Goal: Transaction & Acquisition: Purchase product/service

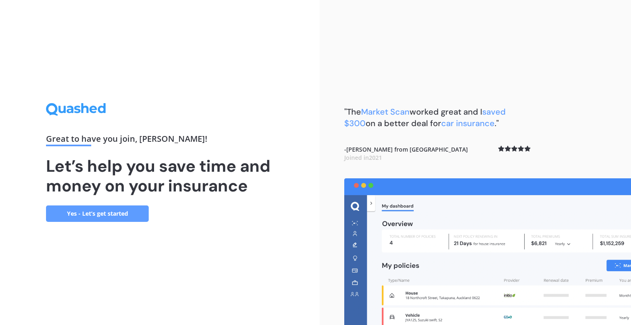
click at [123, 212] on link "Yes - Let’s get started" at bounding box center [97, 213] width 103 height 16
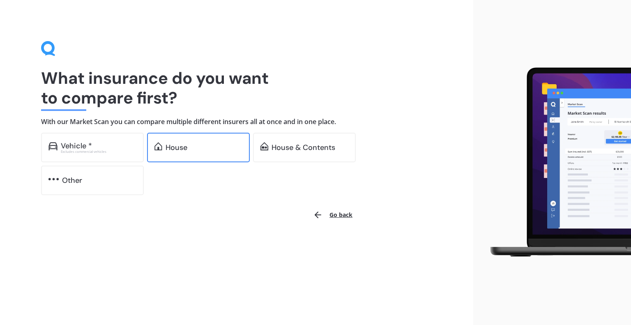
click at [201, 150] on div "House" at bounding box center [204, 147] width 77 height 8
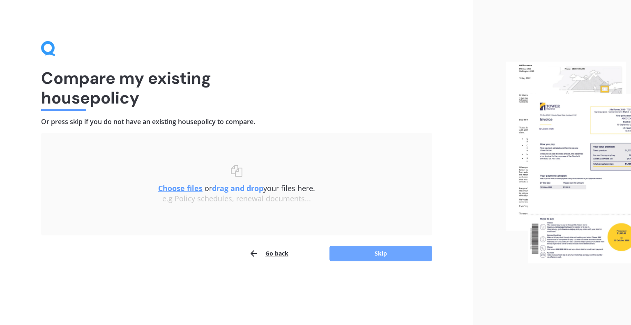
click at [357, 256] on button "Skip" at bounding box center [381, 254] width 103 height 16
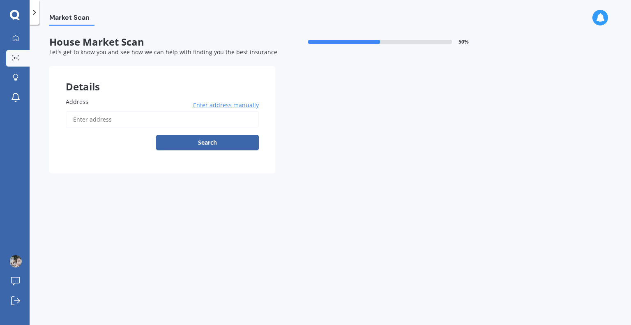
click at [82, 124] on input "Address" at bounding box center [162, 119] width 193 height 17
type input "[STREET_ADDRESS][PERSON_NAME]"
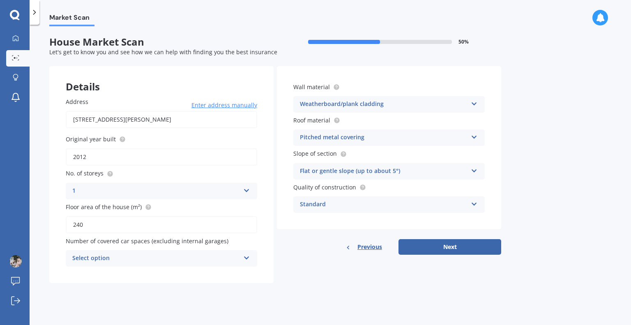
click at [470, 205] on div "Standard Standard High Prestige" at bounding box center [388, 204] width 191 height 16
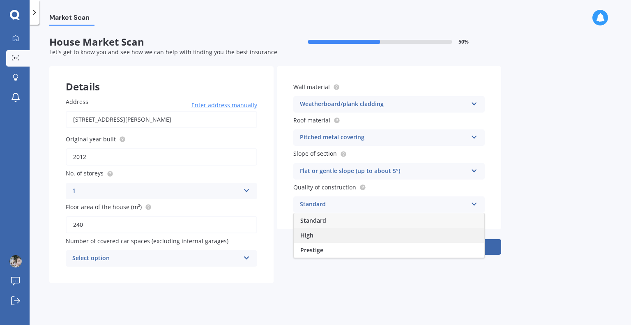
click at [463, 230] on div "High" at bounding box center [389, 235] width 191 height 15
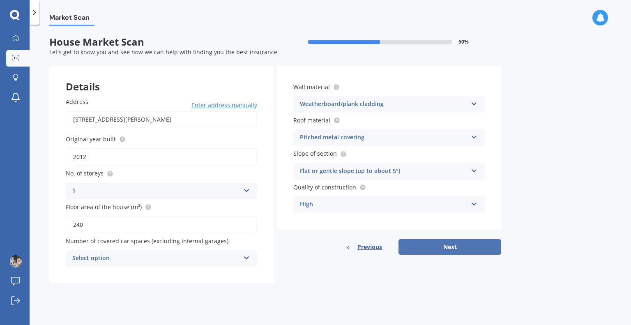
click at [462, 248] on button "Next" at bounding box center [450, 247] width 103 height 16
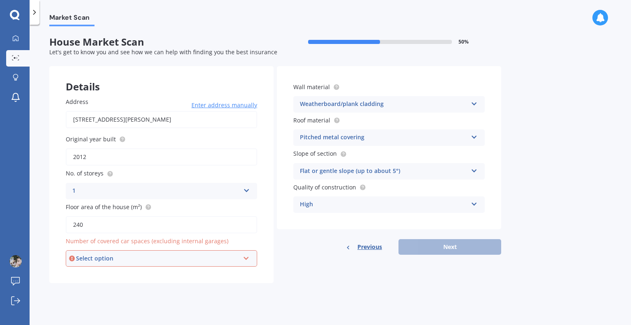
click at [242, 258] on div "Select option 0 1 2 3 4 5+" at bounding box center [161, 258] width 191 height 16
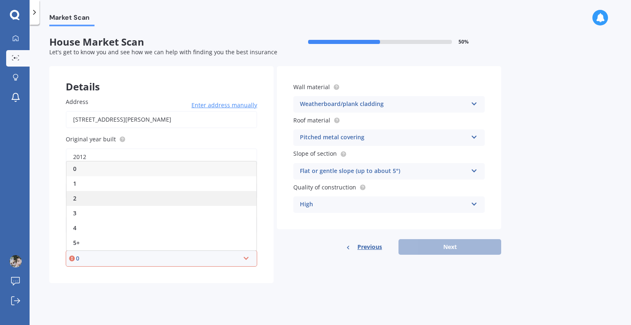
click at [215, 201] on div "2" at bounding box center [162, 198] width 190 height 15
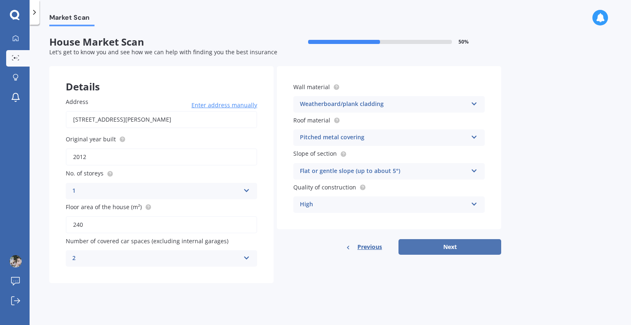
click at [437, 247] on button "Next" at bounding box center [450, 247] width 103 height 16
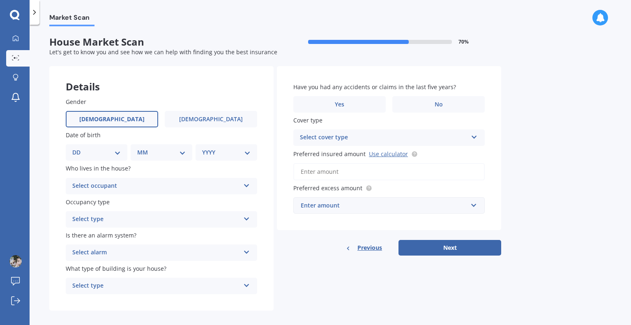
click at [144, 120] on label "[DEMOGRAPHIC_DATA]" at bounding box center [112, 119] width 92 height 16
click at [0, 0] on input "[DEMOGRAPHIC_DATA]" at bounding box center [0, 0] width 0 height 0
click at [117, 150] on select "DD 01 02 03 04 05 06 07 08 09 10 11 12 13 14 15 16 17 18 19 20 21 22 23 24 25 2…" at bounding box center [96, 152] width 48 height 9
select select "07"
click at [79, 148] on select "DD 01 02 03 04 05 06 07 08 09 10 11 12 13 14 15 16 17 18 19 20 21 22 23 24 25 2…" at bounding box center [96, 152] width 48 height 9
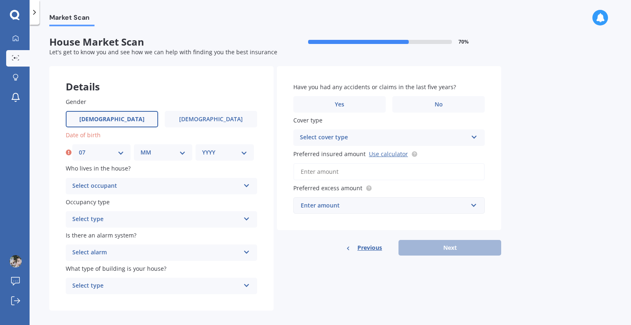
click at [174, 148] on select "MM 01 02 03 04 05 06 07 08 09 10 11 12" at bounding box center [163, 152] width 45 height 9
select select "10"
click at [141, 148] on select "MM 01 02 03 04 05 06 07 08 09 10 11 12" at bounding box center [163, 152] width 45 height 9
click at [240, 153] on select "YYYY 2009 2008 2007 2006 2005 2004 2003 2002 2001 2000 1999 1998 1997 1996 1995…" at bounding box center [224, 152] width 45 height 9
select select "1969"
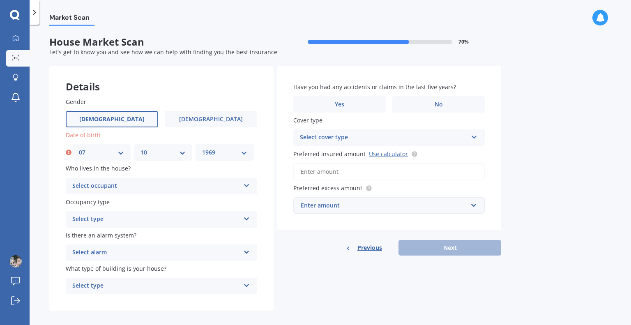
click at [202, 148] on select "YYYY 2009 2008 2007 2006 2005 2004 2003 2002 2001 2000 1999 1998 1997 1996 1995…" at bounding box center [224, 152] width 45 height 9
click at [135, 187] on div "Select occupant" at bounding box center [156, 186] width 168 height 10
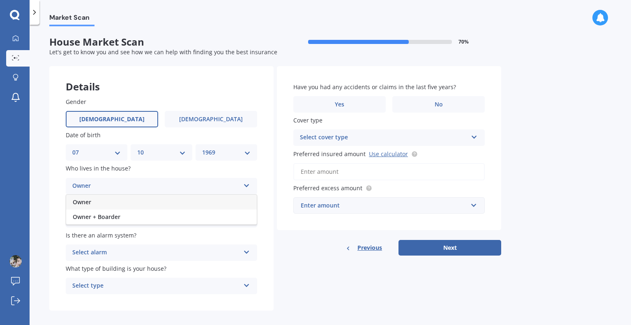
click at [131, 202] on div "Owner" at bounding box center [161, 202] width 191 height 15
click at [145, 217] on div "Select type" at bounding box center [156, 219] width 168 height 10
click at [145, 233] on div "Permanent" at bounding box center [161, 235] width 191 height 15
click at [152, 250] on div "Select alarm" at bounding box center [156, 253] width 168 height 10
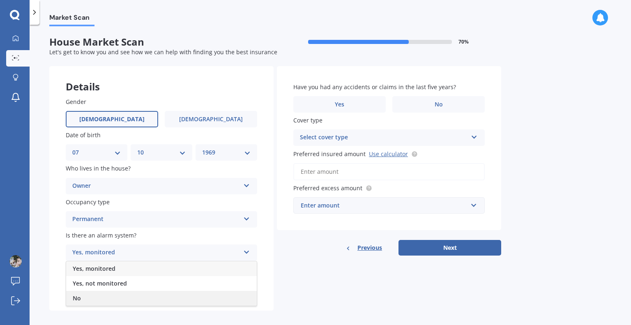
click at [142, 301] on div "No" at bounding box center [161, 298] width 191 height 15
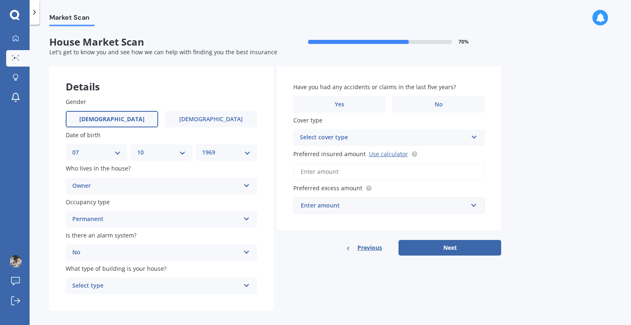
click at [184, 290] on div "Select type" at bounding box center [156, 286] width 168 height 10
click at [266, 263] on div "Gender [DEMOGRAPHIC_DATA] [DEMOGRAPHIC_DATA] Date of birth DD 01 02 03 04 05 06…" at bounding box center [161, 196] width 224 height 230
click at [239, 254] on div "No" at bounding box center [156, 253] width 168 height 10
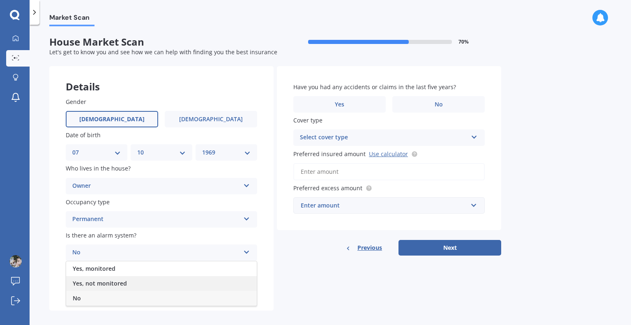
click at [225, 283] on div "Yes, not monitored" at bounding box center [161, 283] width 191 height 15
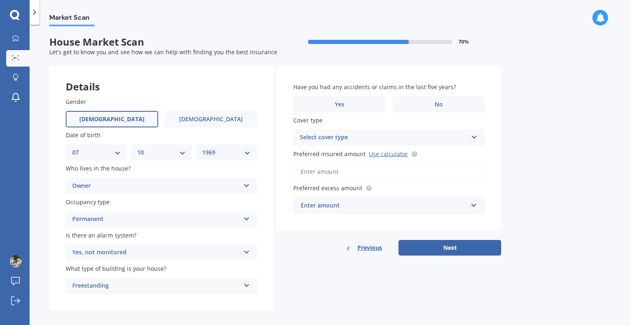
click at [249, 283] on icon at bounding box center [246, 284] width 7 height 6
click at [411, 104] on label "No" at bounding box center [438, 104] width 92 height 16
click at [0, 0] on input "No" at bounding box center [0, 0] width 0 height 0
click at [474, 137] on icon at bounding box center [474, 136] width 7 height 6
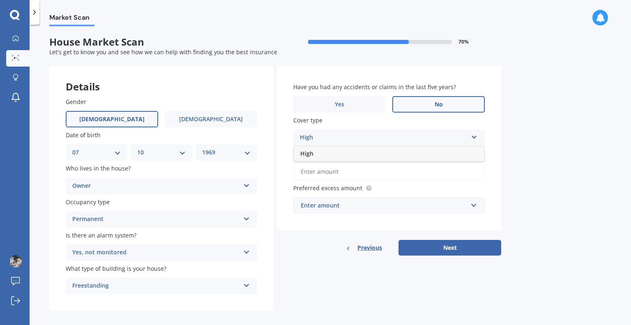
click at [459, 157] on div "High" at bounding box center [389, 153] width 191 height 15
click at [467, 174] on input "Preferred insured amount Use calculator" at bounding box center [388, 171] width 191 height 17
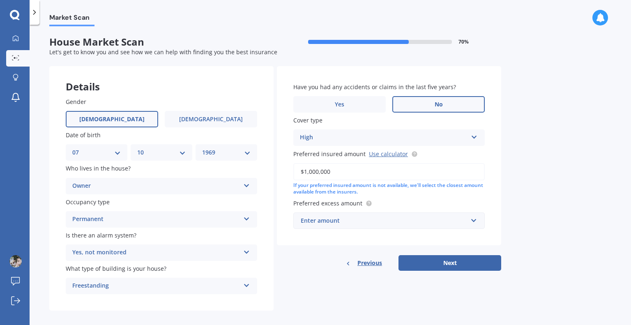
type input "$1,000,000"
click at [471, 222] on input "text" at bounding box center [386, 221] width 184 height 16
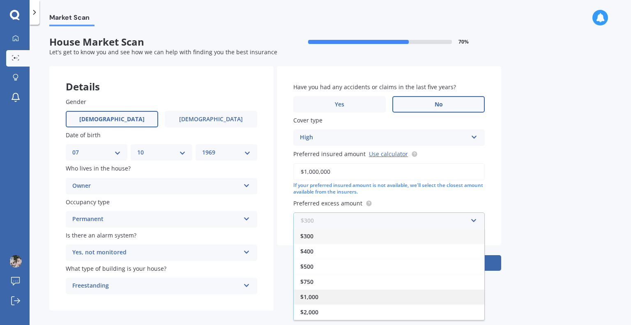
scroll to position [14, 0]
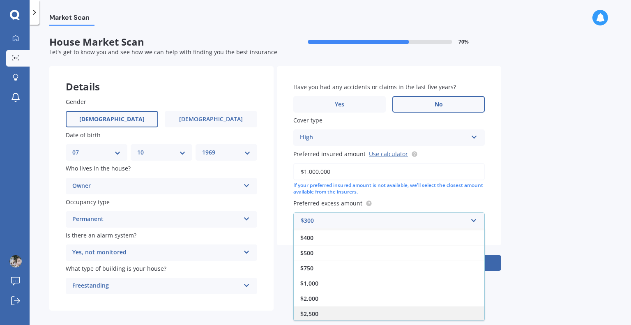
click at [425, 317] on div "$2,500" at bounding box center [389, 313] width 191 height 15
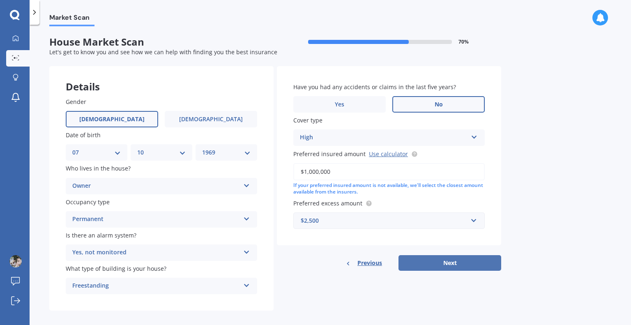
click at [450, 265] on button "Next" at bounding box center [450, 263] width 103 height 16
select select "07"
select select "10"
select select "1969"
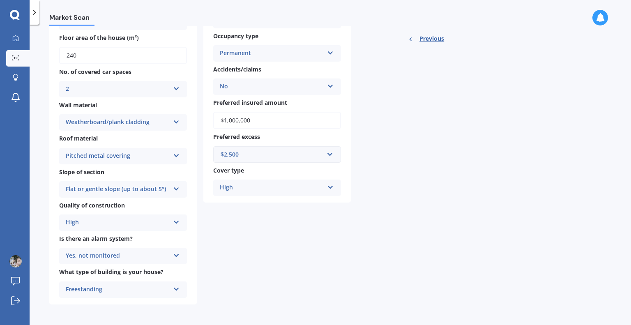
scroll to position [0, 0]
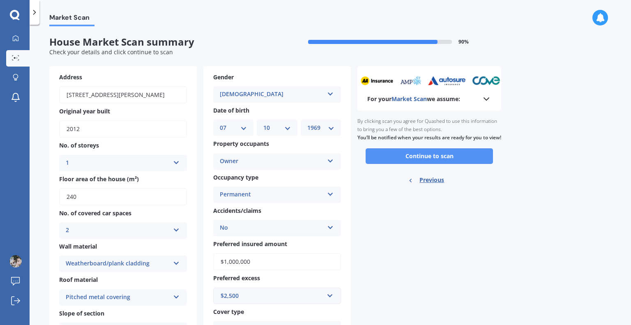
click at [428, 164] on button "Continue to scan" at bounding box center [429, 156] width 127 height 16
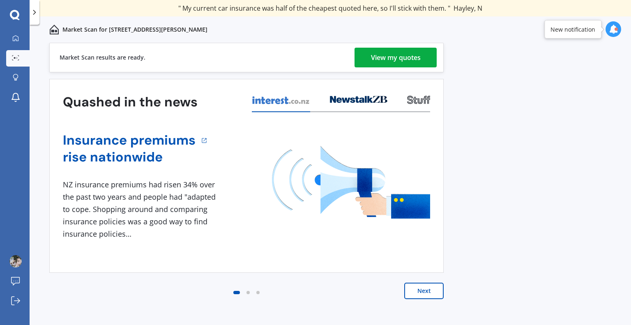
click at [401, 54] on div "View my quotes" at bounding box center [396, 58] width 50 height 20
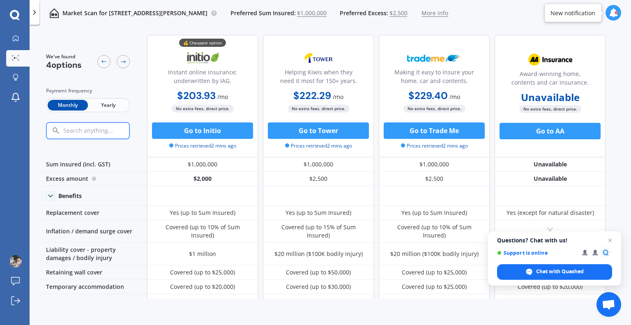
click at [112, 106] on span "Yearly" at bounding box center [108, 105] width 40 height 11
click at [79, 104] on span "Monthly" at bounding box center [68, 105] width 40 height 11
click at [297, 12] on span "$1,000,000" at bounding box center [312, 13] width 30 height 8
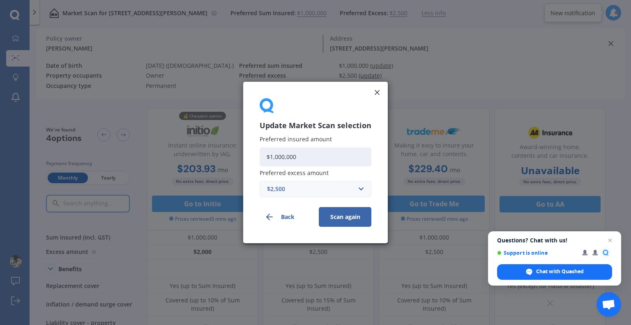
click at [278, 158] on input "$1,000,000" at bounding box center [316, 157] width 112 height 19
type input "$1,200,000"
click at [337, 215] on button "Scan again" at bounding box center [345, 217] width 53 height 20
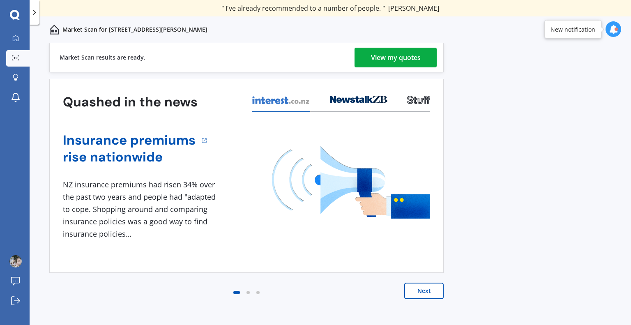
click at [400, 62] on div "View my quotes" at bounding box center [396, 58] width 50 height 20
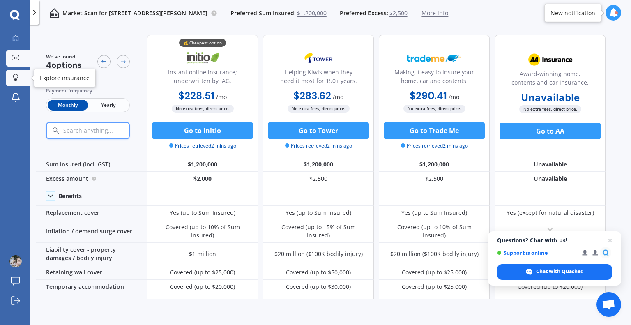
click at [13, 75] on icon at bounding box center [16, 77] width 6 height 7
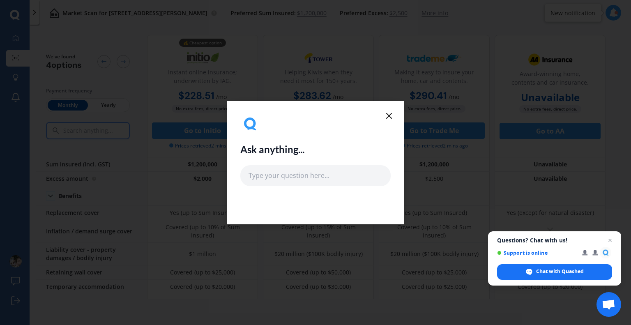
click at [388, 117] on line at bounding box center [389, 115] width 5 height 5
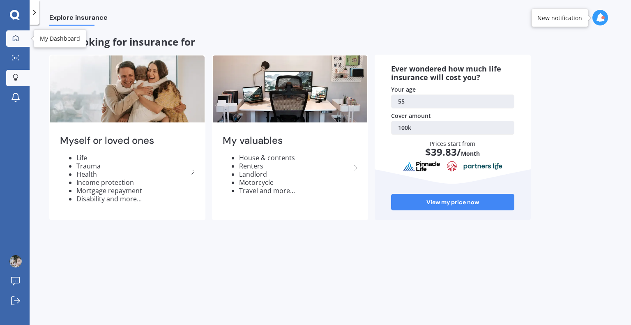
click at [18, 36] on icon at bounding box center [16, 38] width 6 height 6
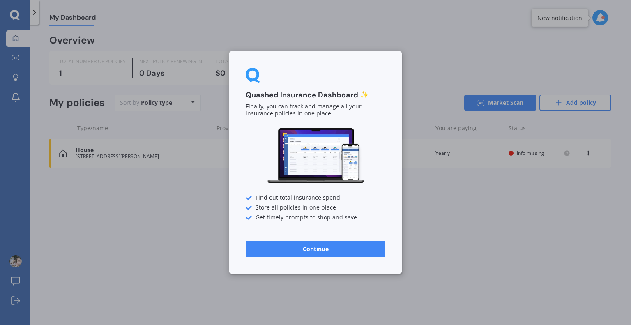
click at [297, 249] on button "Continue" at bounding box center [316, 249] width 140 height 16
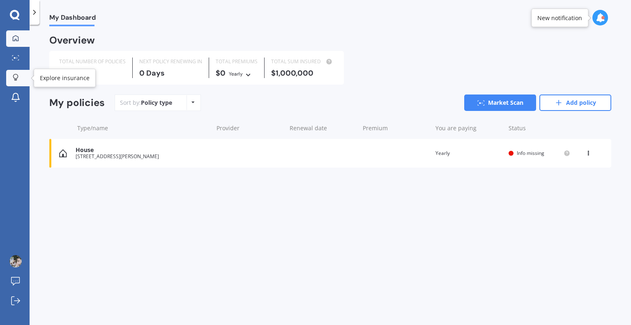
click at [16, 77] on icon at bounding box center [16, 77] width 6 height 7
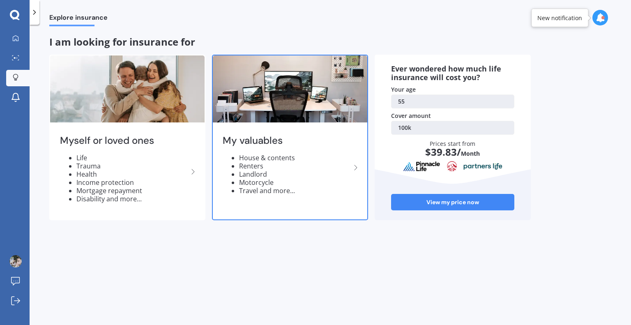
click at [263, 157] on li "House & contents" at bounding box center [295, 158] width 112 height 8
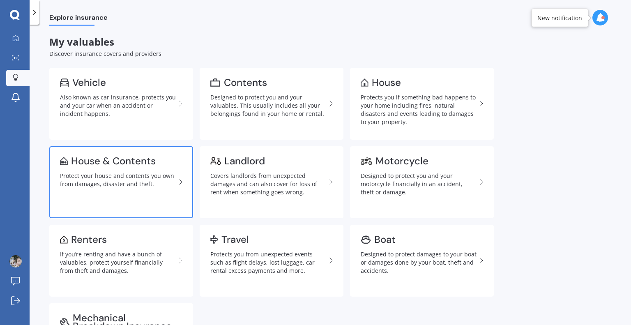
click at [149, 175] on div "Protect your house and contents you own from damages, disaster and theft." at bounding box center [118, 180] width 116 height 16
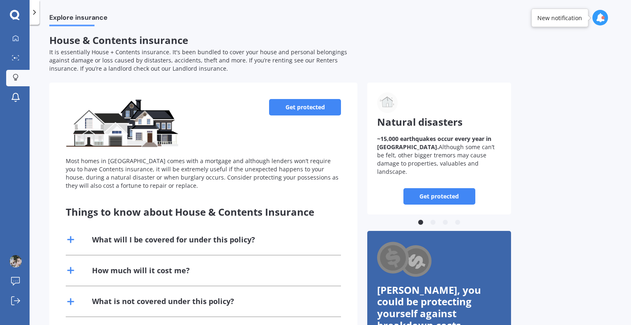
scroll to position [1, 0]
click at [327, 109] on link "Get protected" at bounding box center [305, 107] width 72 height 16
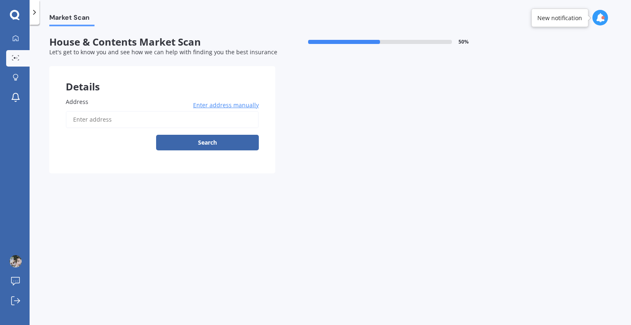
click at [131, 124] on input "Address" at bounding box center [162, 119] width 193 height 17
type input "[STREET_ADDRESS][PERSON_NAME]"
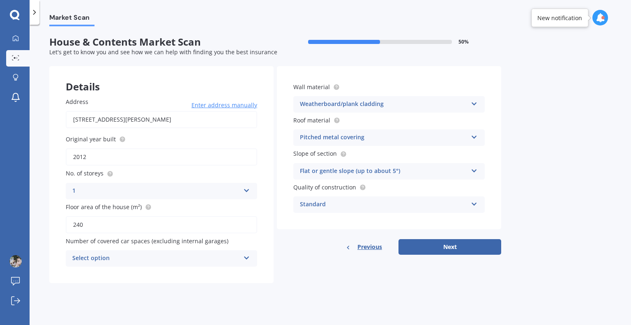
click at [475, 205] on icon at bounding box center [474, 203] width 7 height 6
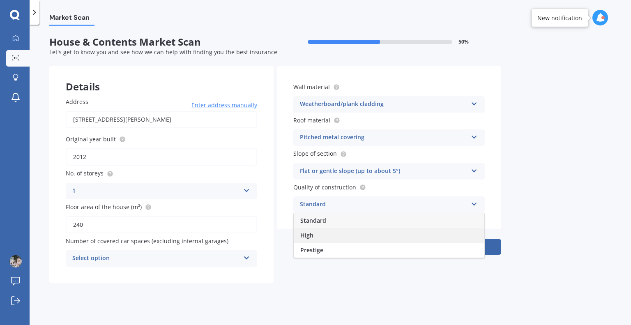
click at [459, 232] on div "High" at bounding box center [389, 235] width 191 height 15
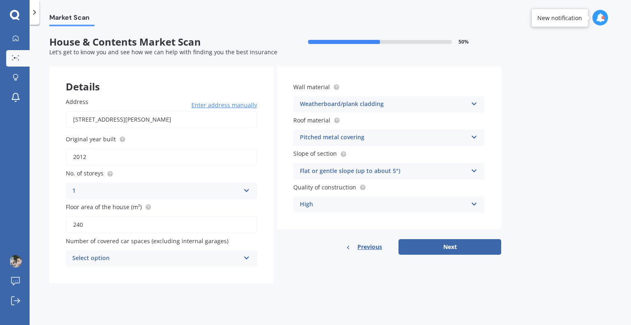
click at [246, 255] on icon at bounding box center [246, 257] width 7 height 6
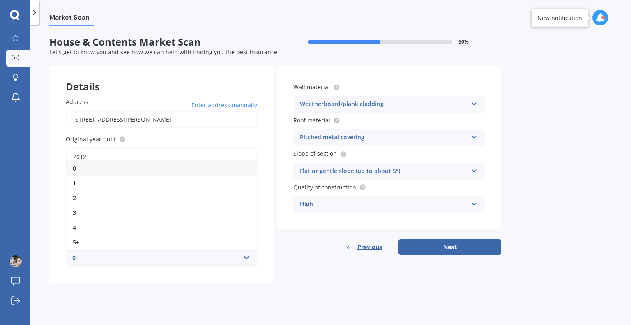
click at [246, 255] on icon at bounding box center [246, 257] width 7 height 6
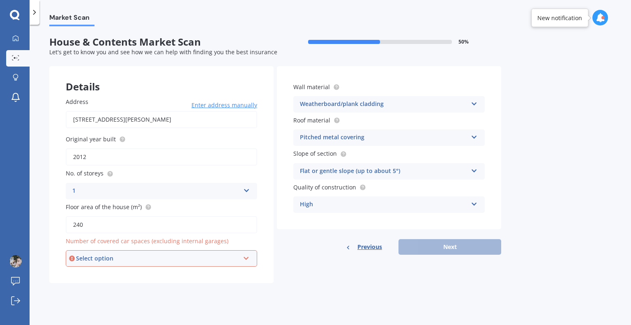
click at [246, 255] on icon at bounding box center [246, 257] width 7 height 6
click at [218, 170] on div "0" at bounding box center [162, 168] width 190 height 15
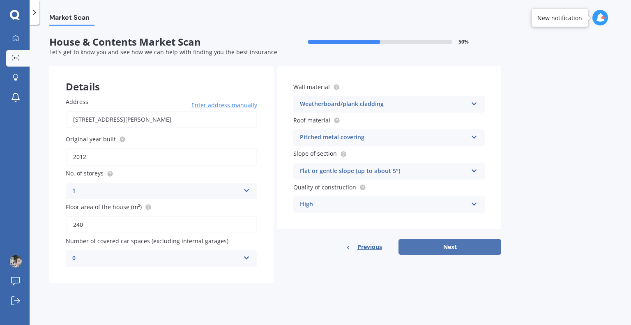
click at [436, 244] on button "Next" at bounding box center [450, 247] width 103 height 16
select select "07"
select select "10"
select select "1969"
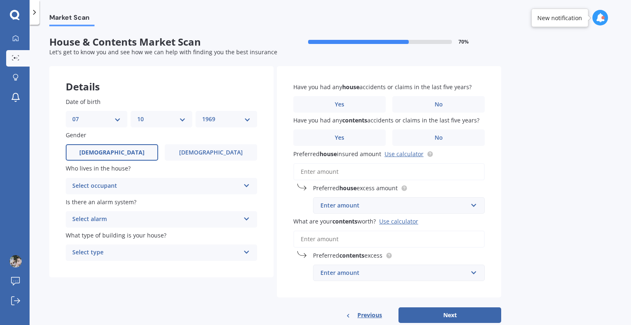
click at [245, 186] on icon at bounding box center [246, 184] width 7 height 6
click at [239, 201] on div "Owner" at bounding box center [161, 202] width 191 height 15
click at [238, 218] on div "Select alarm" at bounding box center [156, 219] width 168 height 10
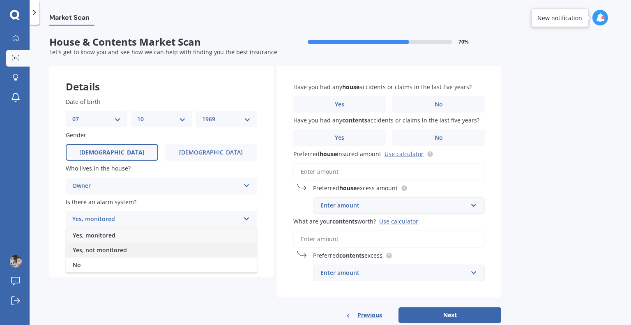
click at [226, 248] on div "Yes, not monitored" at bounding box center [161, 250] width 191 height 15
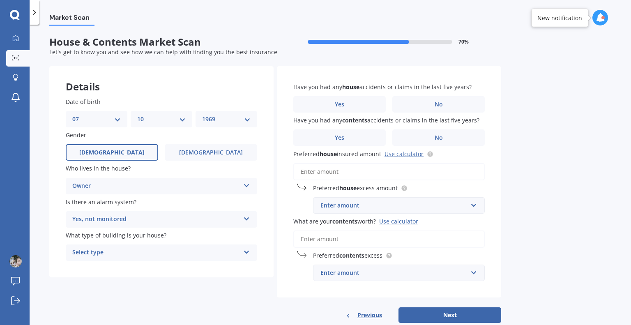
click at [240, 249] on div "Select type" at bounding box center [156, 253] width 168 height 10
click at [222, 264] on div "Freestanding" at bounding box center [161, 268] width 191 height 15
click at [406, 105] on label "No" at bounding box center [438, 104] width 92 height 16
click at [0, 0] on input "No" at bounding box center [0, 0] width 0 height 0
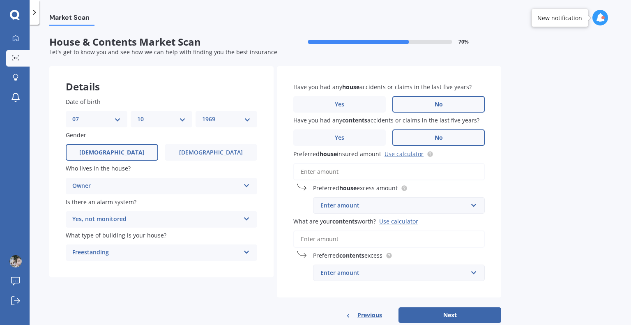
click at [411, 135] on label "No" at bounding box center [438, 137] width 92 height 16
click at [0, 0] on input "No" at bounding box center [0, 0] width 0 height 0
click at [385, 166] on input "Preferred house insured amount Use calculator" at bounding box center [388, 171] width 191 height 17
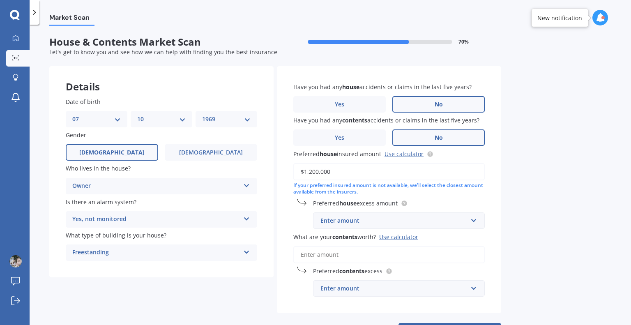
type input "$1,200,000"
click at [390, 221] on div "Enter amount" at bounding box center [393, 220] width 147 height 9
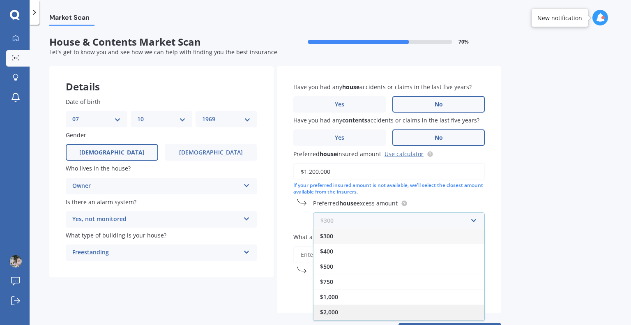
scroll to position [14, 0]
click at [377, 310] on div "$2,500" at bounding box center [399, 313] width 171 height 15
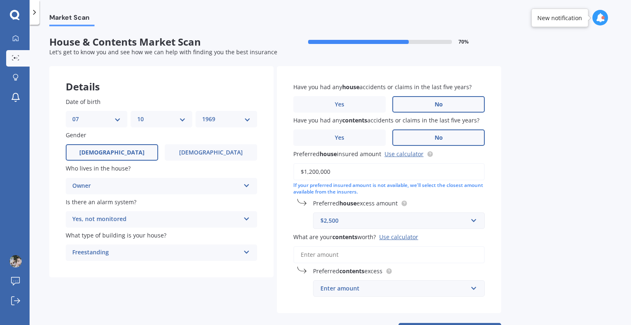
click at [337, 251] on input "What are your contents worth? Use calculator" at bounding box center [388, 254] width 191 height 17
click at [404, 233] on div "Use calculator" at bounding box center [398, 237] width 39 height 8
click at [404, 246] on input "What are your contents worth? Use calculator" at bounding box center [388, 254] width 191 height 17
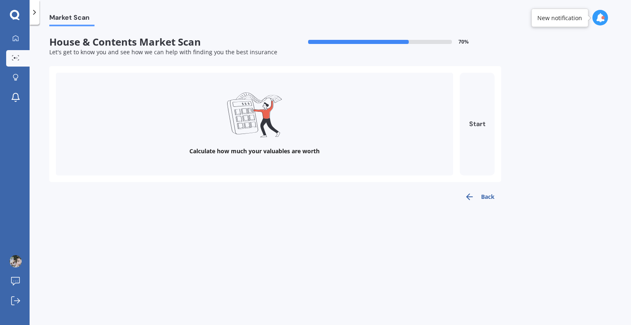
click at [475, 119] on button "Start" at bounding box center [477, 124] width 35 height 103
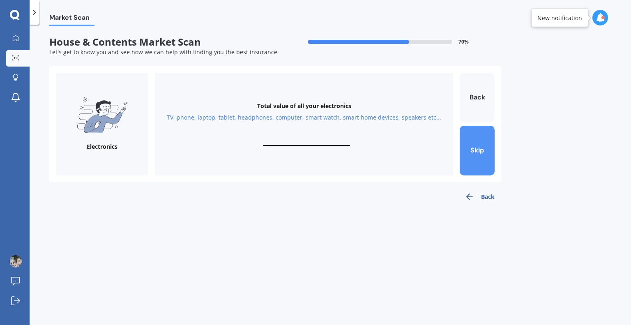
click at [463, 157] on button "Skip" at bounding box center [477, 151] width 35 height 50
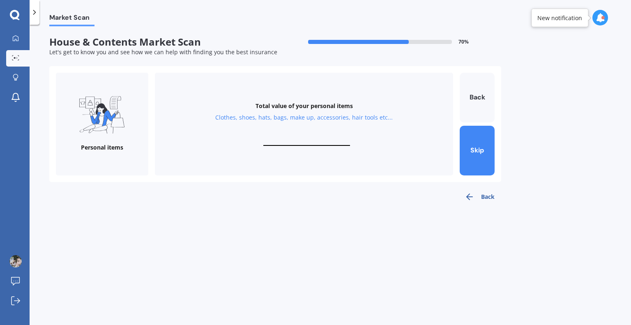
click at [486, 198] on button "Back" at bounding box center [479, 197] width 43 height 16
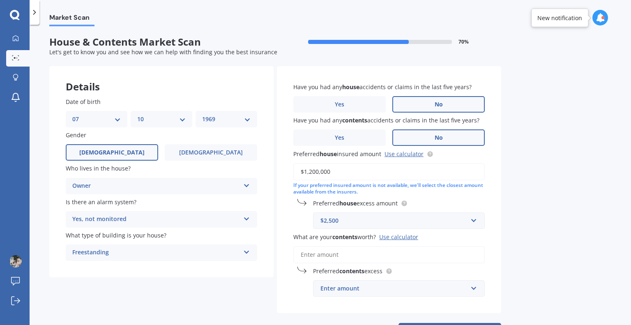
click at [321, 256] on input "What are your contents worth? Use calculator" at bounding box center [388, 254] width 191 height 17
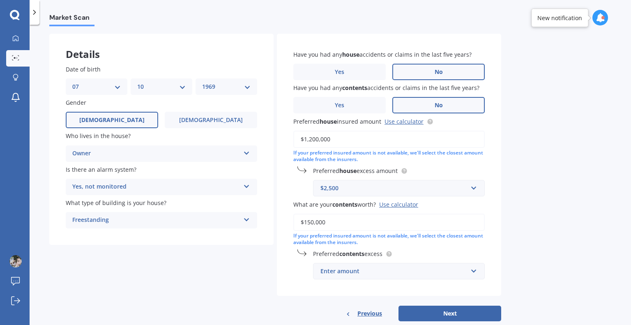
scroll to position [50, 0]
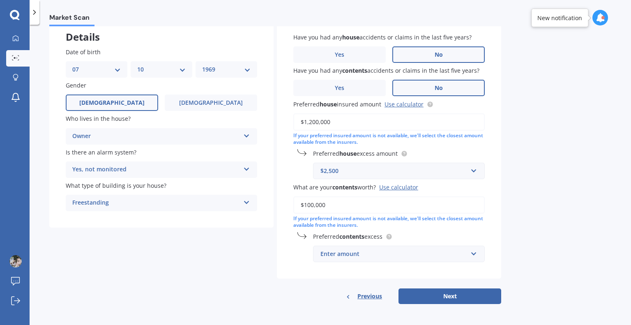
type input "$100,000"
click at [436, 292] on button "Next" at bounding box center [450, 296] width 103 height 16
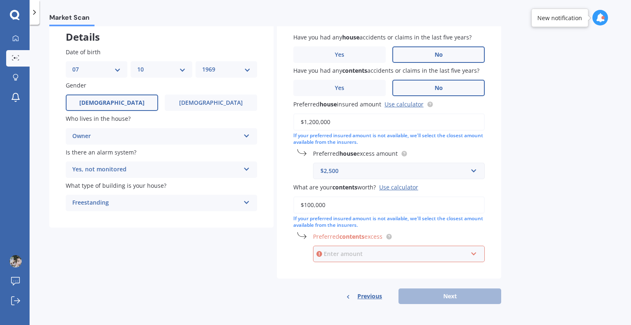
click at [418, 258] on input "text" at bounding box center [396, 254] width 164 height 16
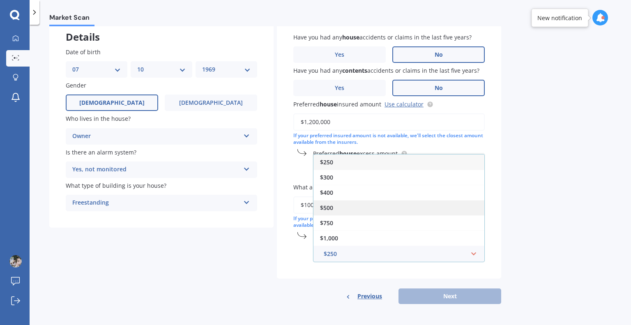
click at [376, 209] on div "$500" at bounding box center [399, 207] width 171 height 15
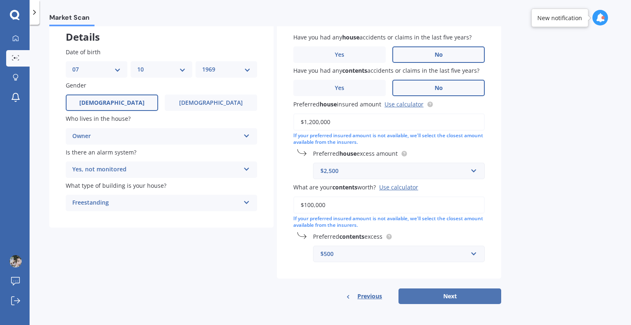
click at [433, 295] on button "Next" at bounding box center [450, 296] width 103 height 16
select select "07"
select select "10"
select select "1969"
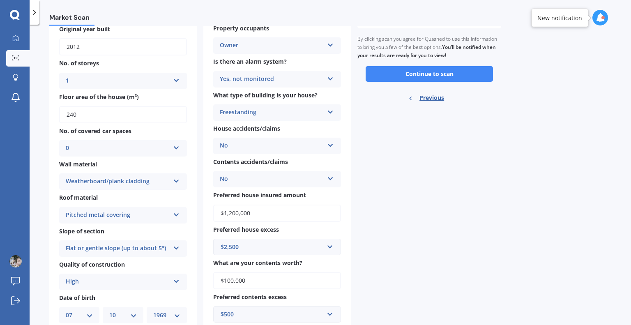
scroll to position [108, 0]
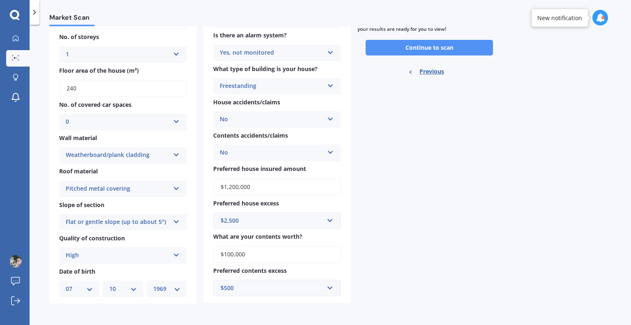
click at [431, 47] on button "Continue to scan" at bounding box center [429, 48] width 127 height 16
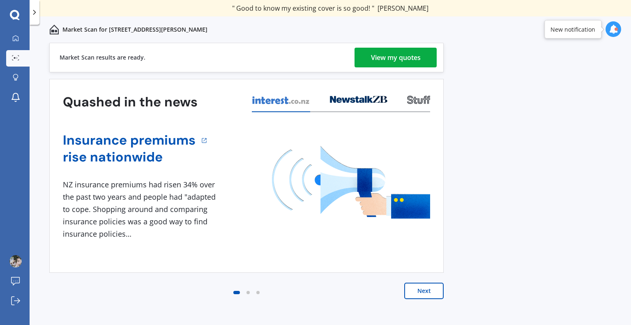
click at [394, 58] on div "View my quotes" at bounding box center [396, 58] width 50 height 20
